Goal: Download file/media

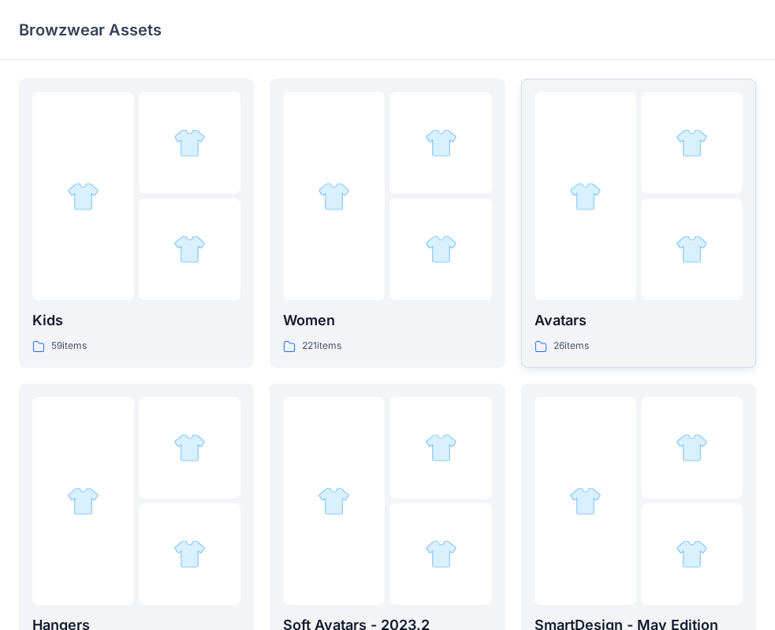
scroll to position [79, 0]
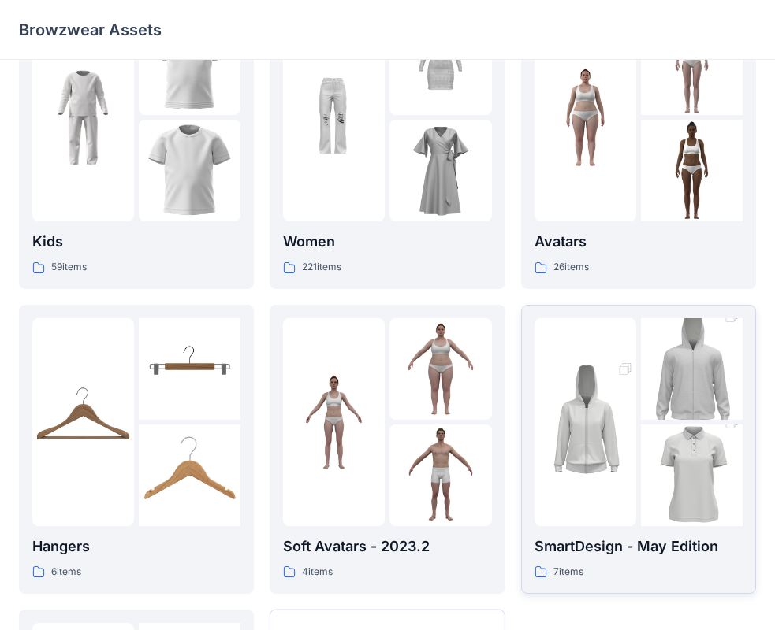
click at [663, 459] on img at bounding box center [692, 475] width 102 height 153
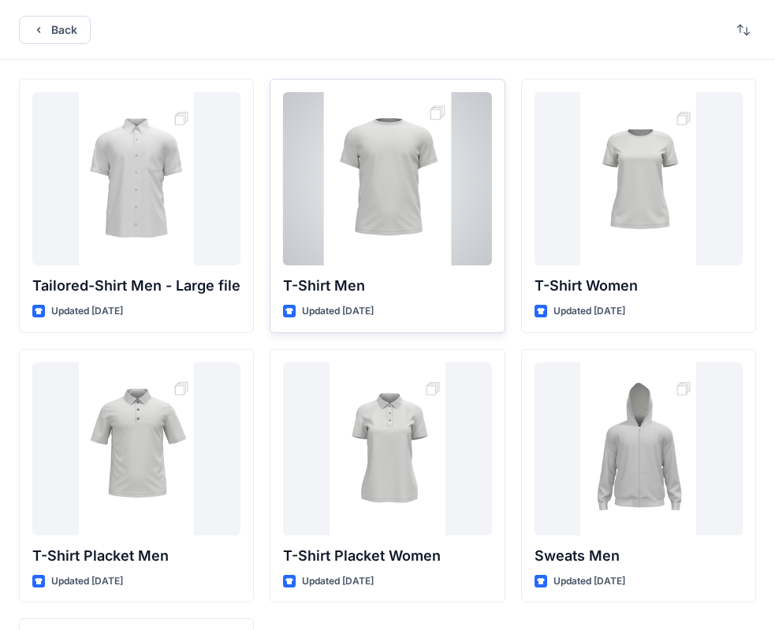
click at [399, 229] on div at bounding box center [387, 178] width 208 height 173
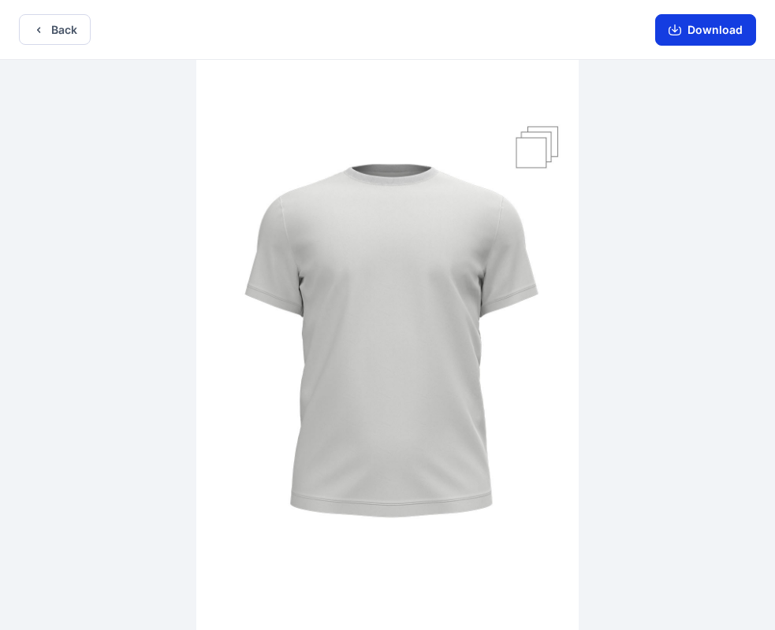
click at [709, 28] on button "Download" at bounding box center [705, 30] width 101 height 32
